Goal: Navigation & Orientation: Find specific page/section

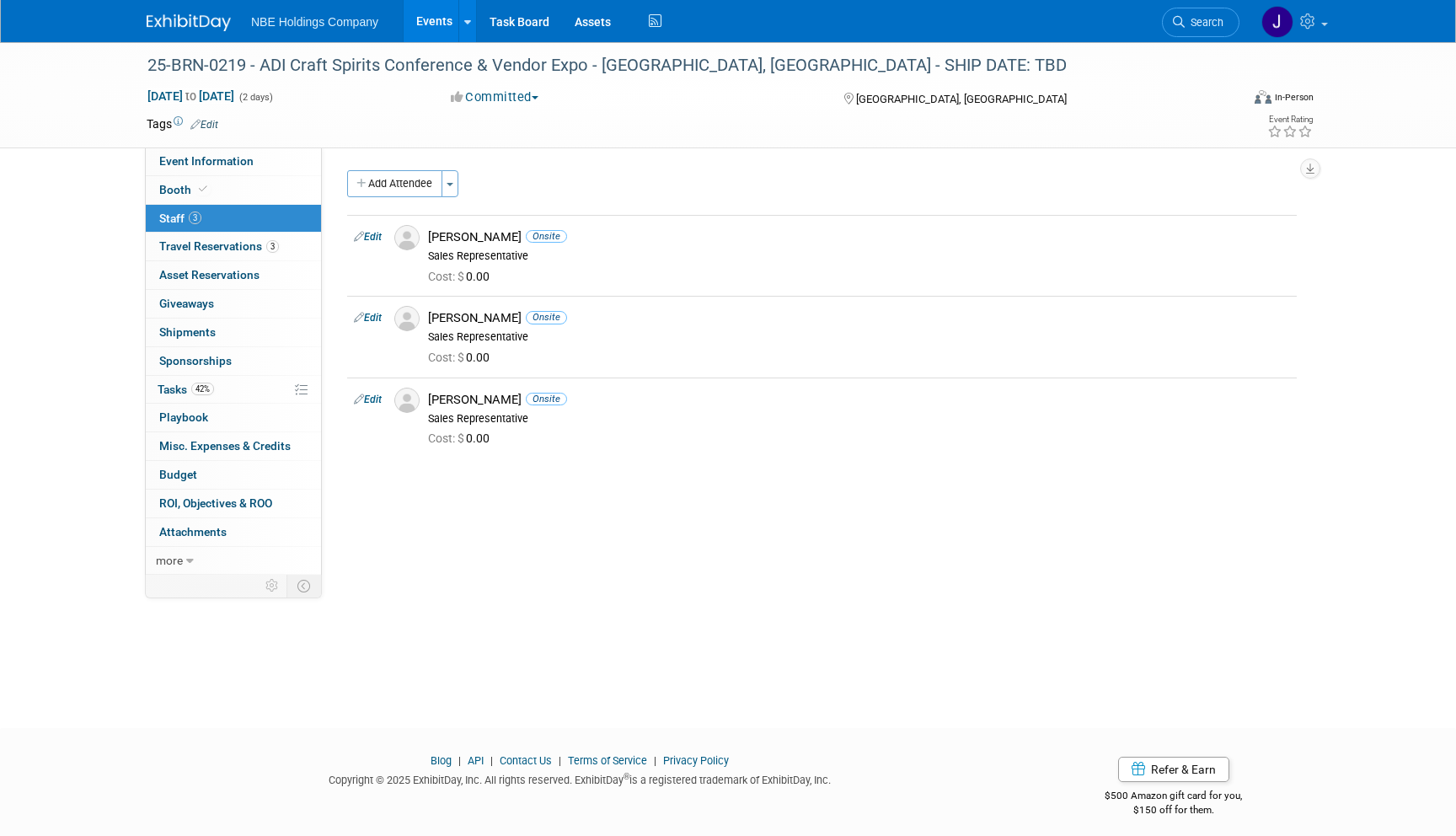
click at [429, 26] on link "Events" at bounding box center [434, 20] width 61 height 42
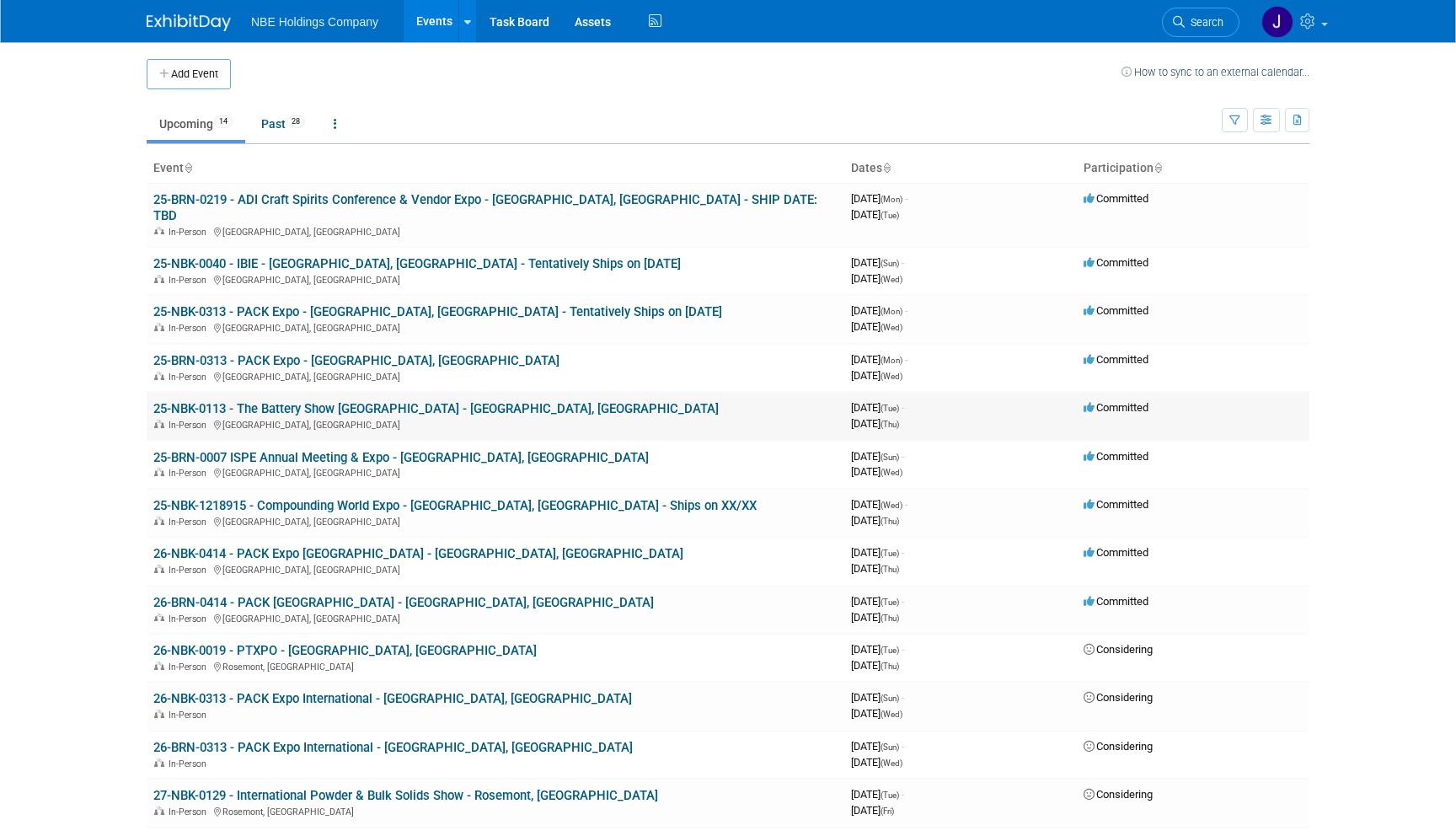
click at [381, 401] on link "25-NBK-0113 - The Battery Show [GEOGRAPHIC_DATA] - [GEOGRAPHIC_DATA], [GEOGRAPH…" at bounding box center [436, 408] width 566 height 15
